Goal: Information Seeking & Learning: Learn about a topic

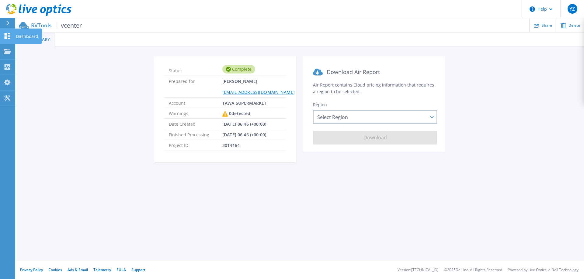
click at [17, 38] on p "Dashboard" at bounding box center [27, 37] width 23 height 16
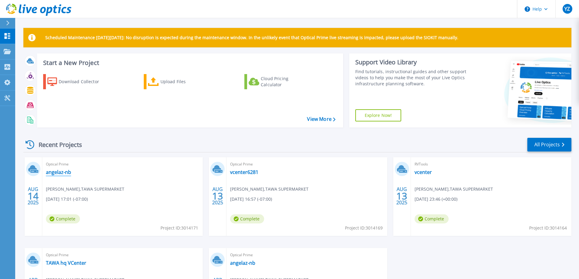
click at [54, 171] on link "angelaz-nb" at bounding box center [58, 172] width 25 height 6
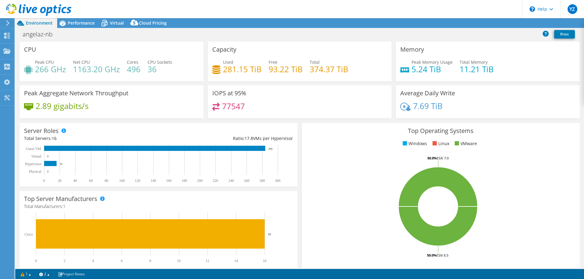
select select "USD"
click at [229, 104] on h4 "77547" at bounding box center [233, 106] width 23 height 7
click at [69, 23] on span "Performance" at bounding box center [81, 23] width 27 height 6
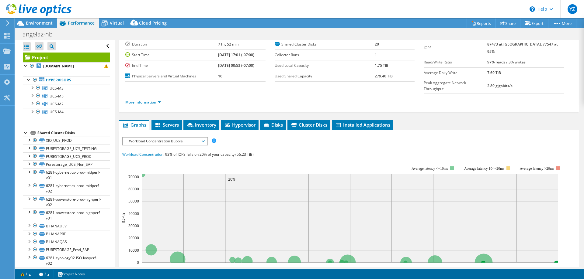
scroll to position [30, 0]
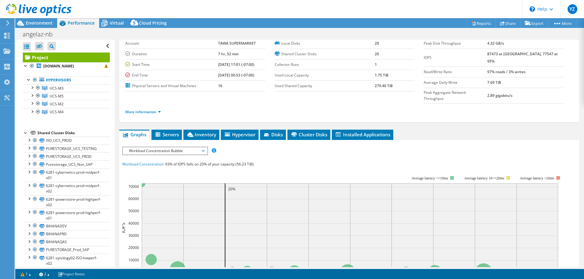
click at [81, 34] on div "angelaz-nb Print" at bounding box center [299, 34] width 569 height 11
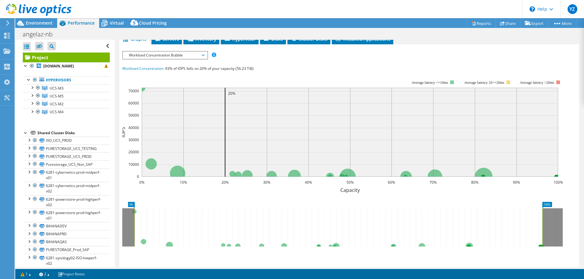
scroll to position [165, 0]
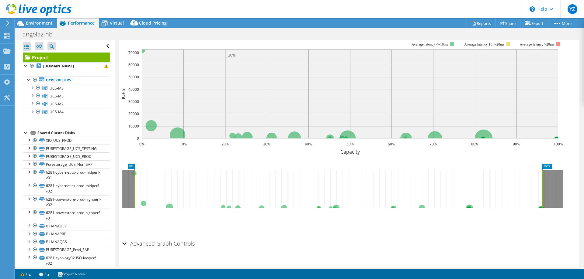
click at [172, 238] on h2 "Advanced Graph Controls" at bounding box center [158, 244] width 72 height 12
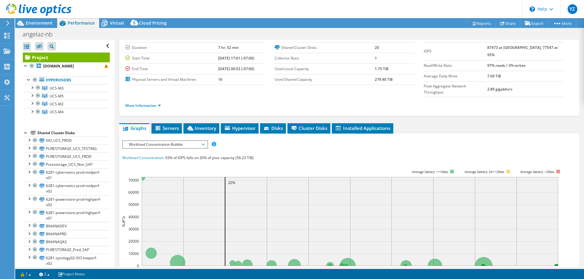
scroll to position [67, 0]
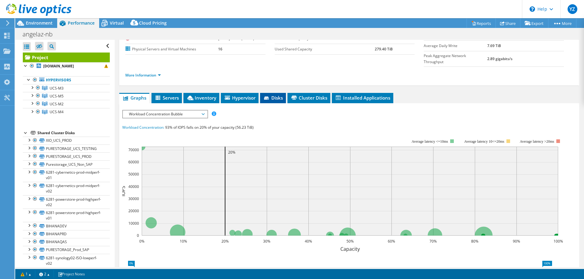
click at [271, 95] on span "Disks" at bounding box center [273, 98] width 20 height 6
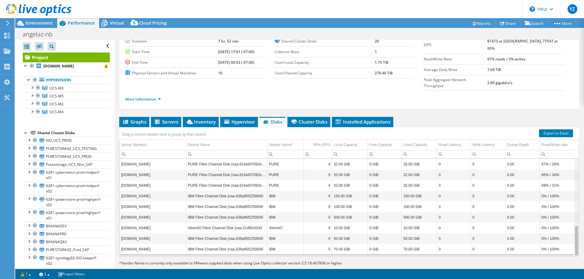
scroll to position [214, 0]
drag, startPoint x: 572, startPoint y: 224, endPoint x: 582, endPoint y: 238, distance: 17.5
click at [582, 238] on body "YZ End User yan zhang angelazhang@tawa.com TAWA SUPERMARKET My Profile Log Out …" at bounding box center [292, 139] width 584 height 279
click at [235, 119] on span "Hypervisor" at bounding box center [239, 122] width 32 height 6
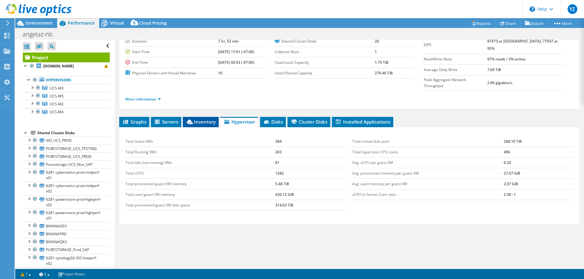
click at [215, 119] on span "Inventory" at bounding box center [201, 122] width 30 height 6
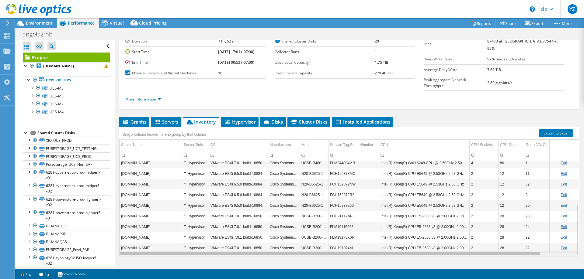
scroll to position [0, 0]
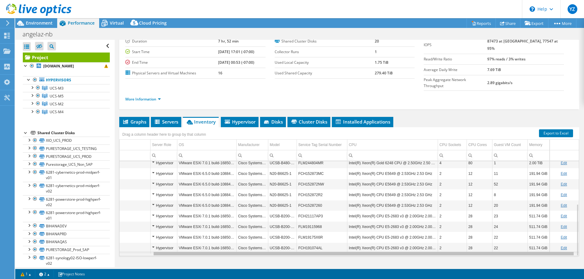
drag, startPoint x: 533, startPoint y: 242, endPoint x: 553, endPoint y: 239, distance: 20.0
click at [553, 239] on body "YZ End User yan zhang angelazhang@tawa.com TAWA SUPERMARKET My Profile Log Out …" at bounding box center [292, 139] width 584 height 279
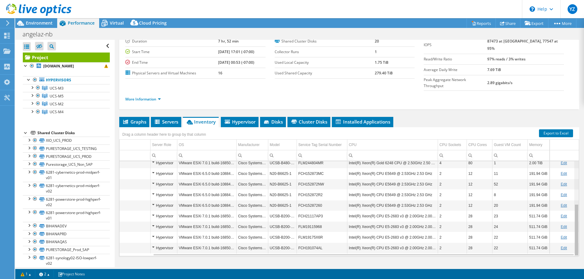
drag, startPoint x: 571, startPoint y: 204, endPoint x: 570, endPoint y: 211, distance: 7.4
click at [570, 211] on body "YZ End User yan zhang angelazhang@tawa.com TAWA SUPERMARKET My Profile Log Out …" at bounding box center [292, 139] width 584 height 279
click at [167, 119] on span "Servers" at bounding box center [166, 122] width 24 height 6
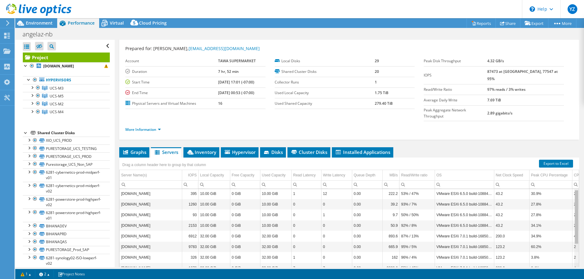
drag, startPoint x: 574, startPoint y: 210, endPoint x: 564, endPoint y: 185, distance: 26.1
click at [564, 185] on body "YZ End User yan zhang angelazhang@tawa.com TAWA SUPERMARKET My Profile Log Out …" at bounding box center [292, 139] width 584 height 279
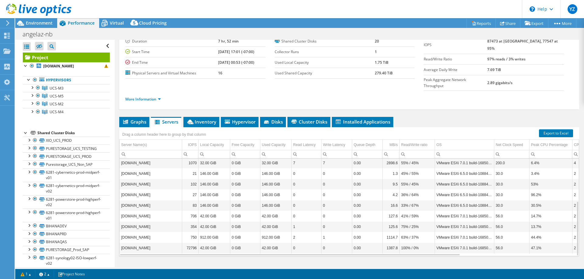
click at [574, 198] on div "Project Details Prepared for: yan zhang, angelazhang@tawa.com Account TAWA SUPE…" at bounding box center [349, 138] width 469 height 283
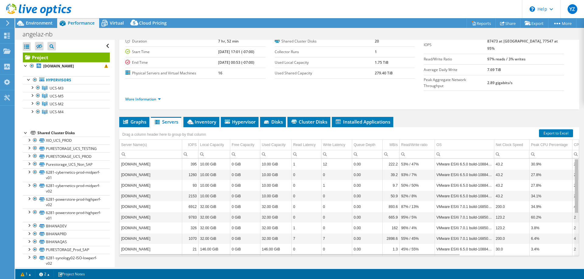
drag, startPoint x: 572, startPoint y: 198, endPoint x: 577, endPoint y: 146, distance: 52.0
click at [577, 146] on body "YZ End User yan zhang angelazhang@tawa.com TAWA SUPERMARKET My Profile Log Out …" at bounding box center [292, 139] width 584 height 279
click at [71, 66] on b "tawaucs07.tawa9810.tawagroup.com" at bounding box center [58, 66] width 31 height 5
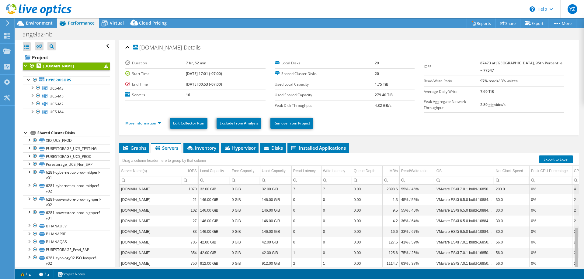
drag, startPoint x: 573, startPoint y: 206, endPoint x: 585, endPoint y: 257, distance: 52.1
click at [584, 257] on html "YZ End User yan zhang angelazhang@tawa.com TAWA SUPERMARKET My Profile Log Out …" at bounding box center [292, 139] width 584 height 279
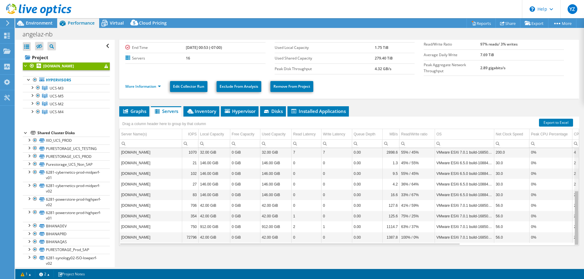
click at [574, 201] on div "Data grid" at bounding box center [576, 218] width 5 height 55
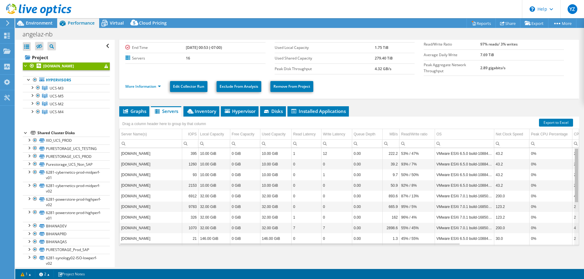
drag, startPoint x: 573, startPoint y: 195, endPoint x: 568, endPoint y: 139, distance: 56.2
click at [568, 139] on body "YZ End User yan zhang angelazhang@tawa.com TAWA SUPERMARKET My Profile Log Out …" at bounding box center [292, 139] width 584 height 279
drag, startPoint x: 571, startPoint y: 155, endPoint x: 574, endPoint y: 143, distance: 12.2
click at [574, 143] on body "YZ End User yan zhang angelazhang@tawa.com TAWA SUPERMARKET My Profile Log Out …" at bounding box center [292, 139] width 584 height 279
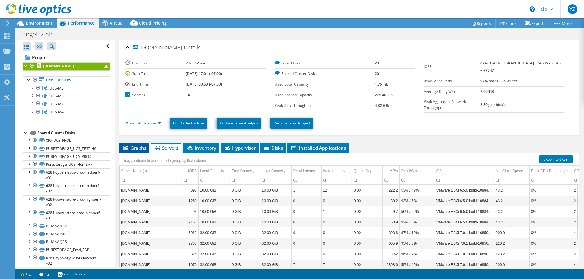
click at [139, 145] on span "Graphs" at bounding box center [134, 148] width 24 height 6
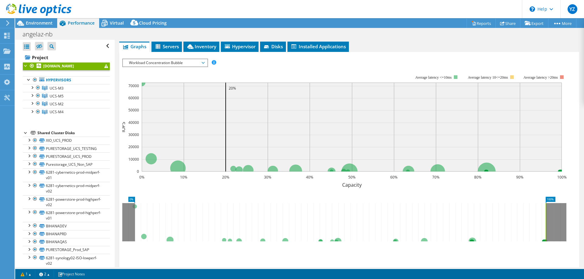
scroll to position [91, 0]
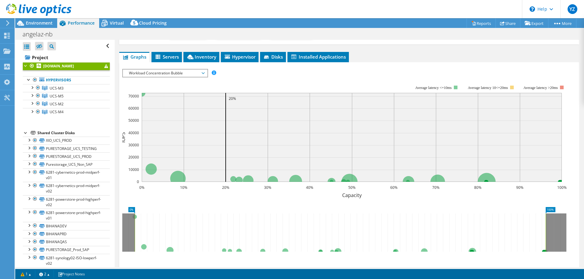
click at [171, 74] on span "Workload Concentration Bubble" at bounding box center [165, 73] width 78 height 7
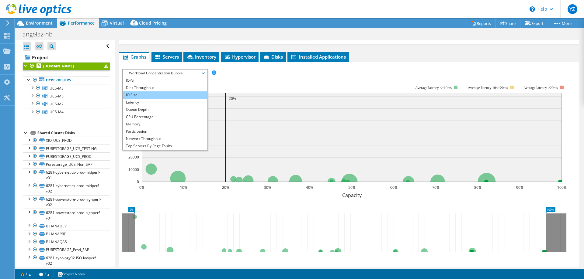
click at [171, 94] on li "IO Size" at bounding box center [165, 95] width 84 height 7
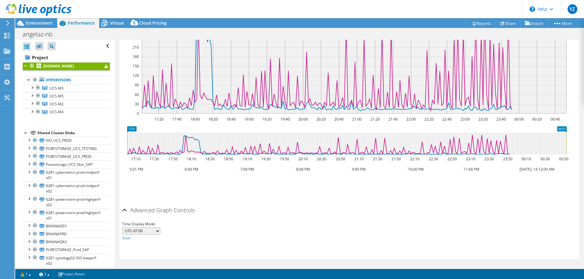
scroll to position [165, 0]
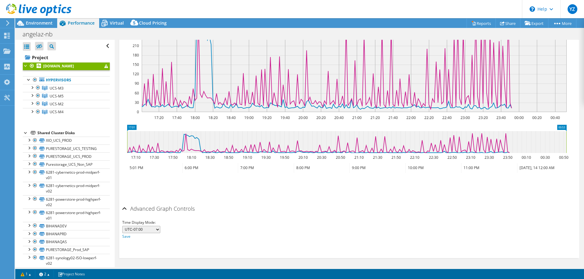
click at [182, 210] on h2 "Advanced Graph Controls" at bounding box center [158, 209] width 72 height 12
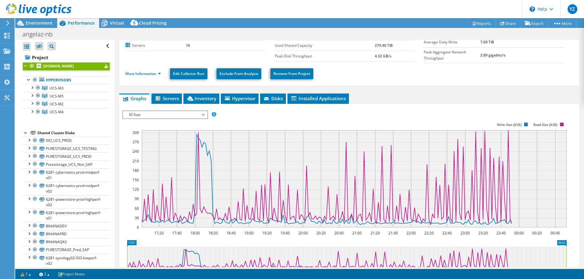
scroll to position [80, 0]
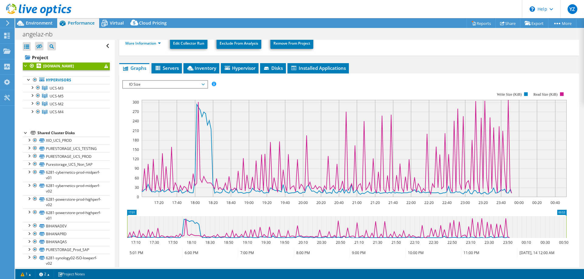
click at [198, 84] on span "IO Size" at bounding box center [165, 84] width 78 height 7
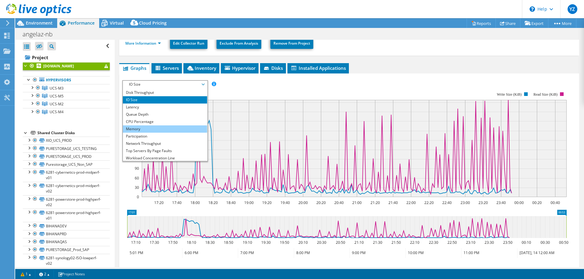
scroll to position [0, 0]
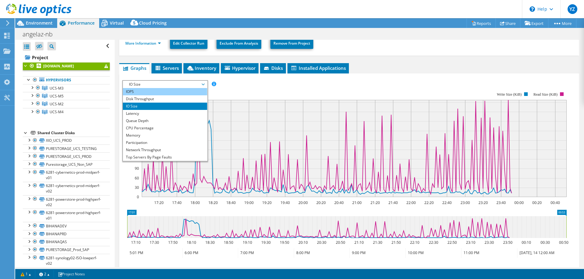
click at [166, 92] on li "IOPS" at bounding box center [165, 91] width 84 height 7
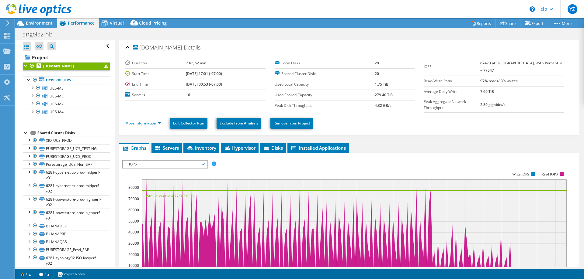
click at [24, 66] on div at bounding box center [26, 65] width 6 height 6
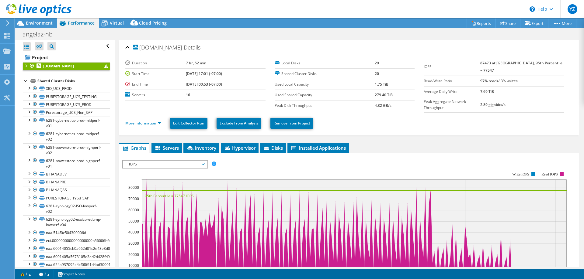
click at [24, 66] on div at bounding box center [26, 65] width 6 height 6
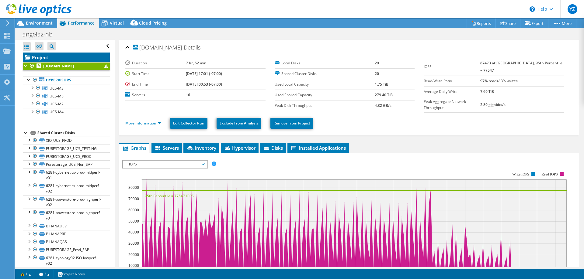
click at [37, 57] on link "Project" at bounding box center [66, 58] width 87 height 10
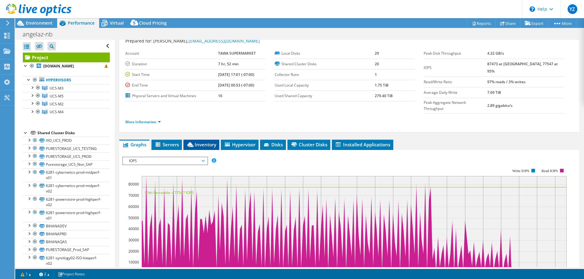
scroll to position [30, 0]
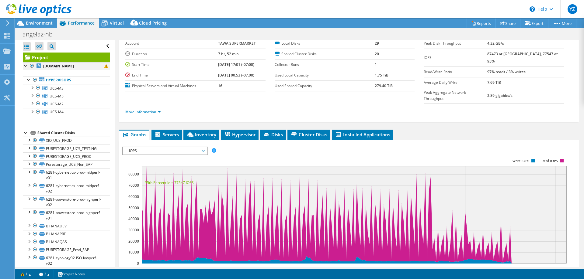
click at [26, 67] on div at bounding box center [26, 65] width 6 height 6
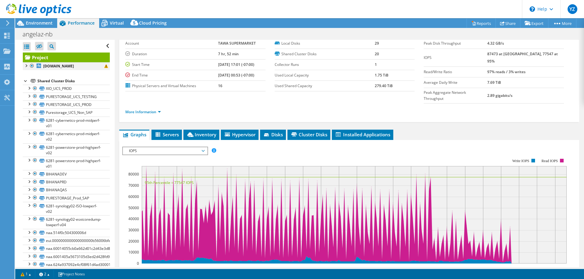
click at [26, 67] on div at bounding box center [26, 65] width 6 height 6
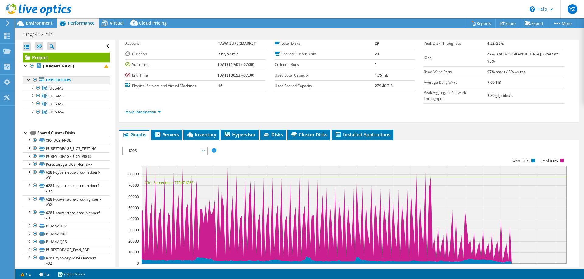
click at [55, 78] on link "Hypervisors" at bounding box center [66, 80] width 87 height 8
click at [25, 67] on div at bounding box center [26, 65] width 6 height 6
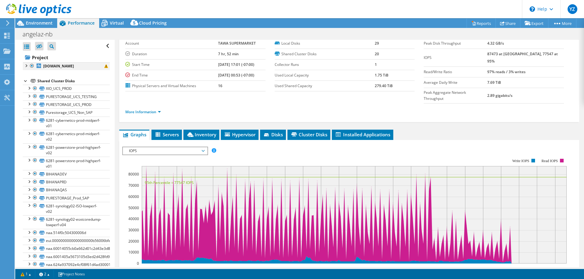
click at [25, 67] on div at bounding box center [26, 65] width 6 height 6
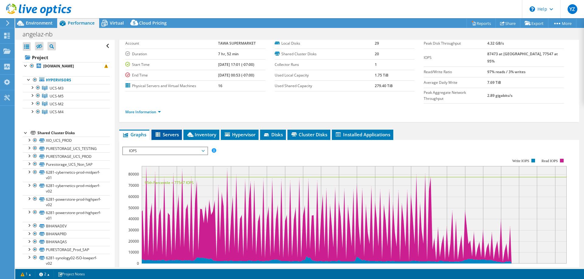
click at [169, 132] on span "Servers" at bounding box center [166, 135] width 24 height 6
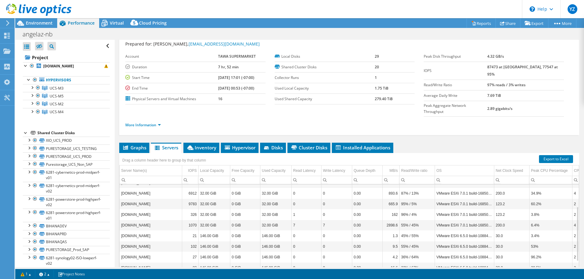
scroll to position [23, 0]
